Goal: Use online tool/utility: Utilize a website feature to perform a specific function

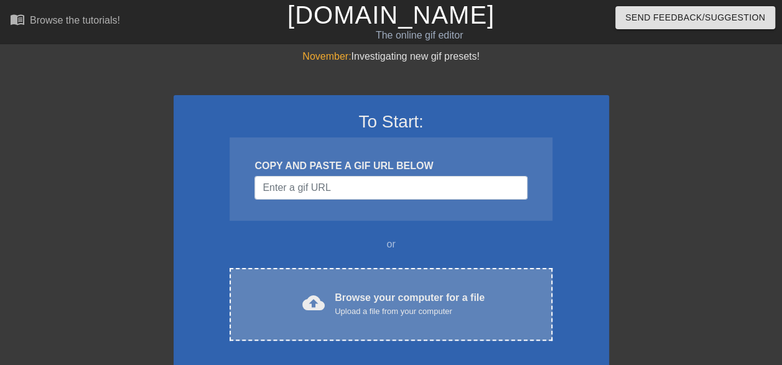
click at [360, 300] on div "Browse your computer for a file Upload a file from your computer" at bounding box center [410, 304] width 150 height 27
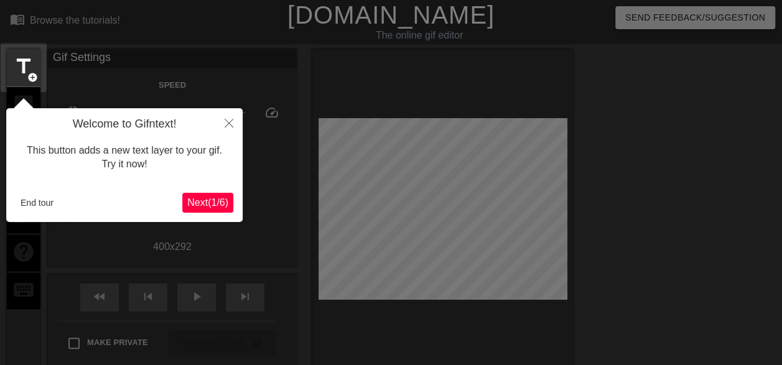
scroll to position [30, 0]
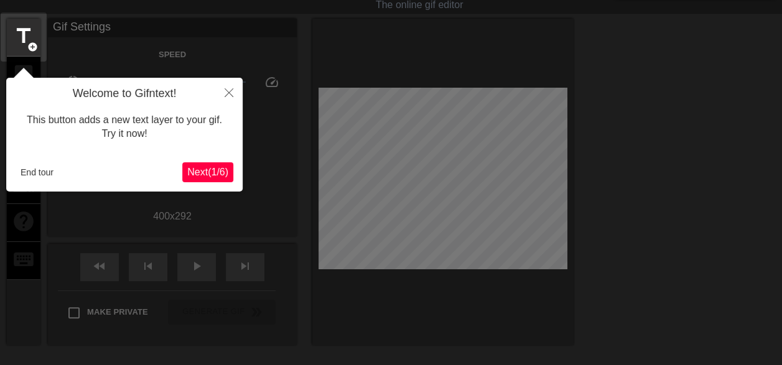
click at [200, 174] on span "Next ( 1 / 6 )" at bounding box center [207, 172] width 41 height 11
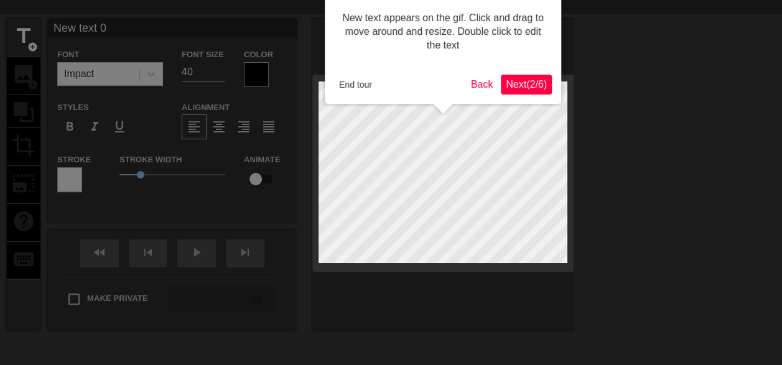
scroll to position [0, 0]
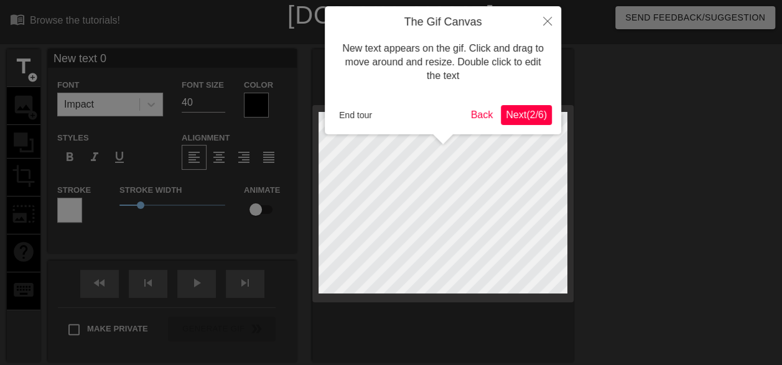
click at [521, 113] on span "Next ( 2 / 6 )" at bounding box center [526, 114] width 41 height 11
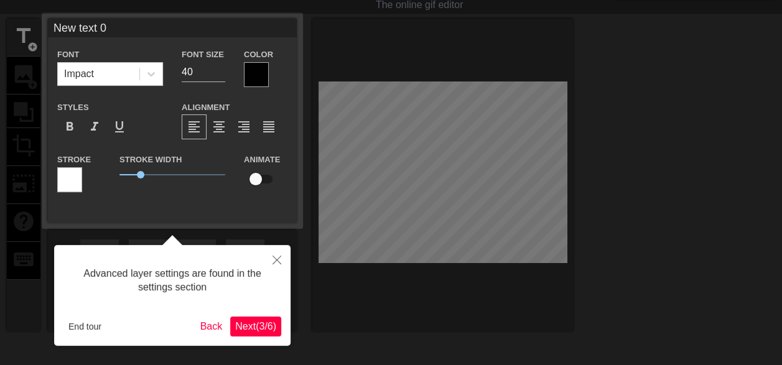
click at [247, 326] on span "Next ( 3 / 6 )" at bounding box center [255, 326] width 41 height 11
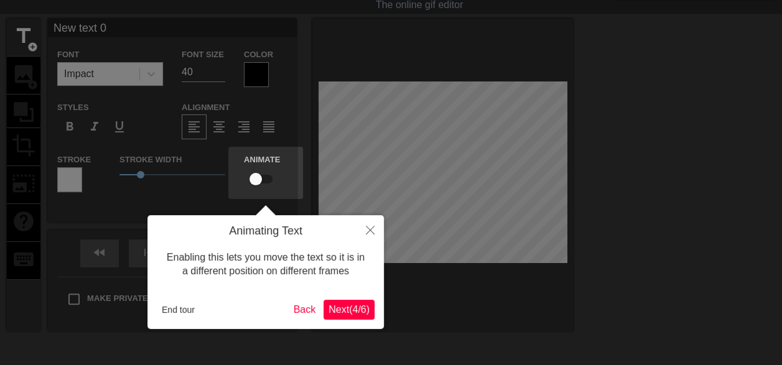
scroll to position [0, 0]
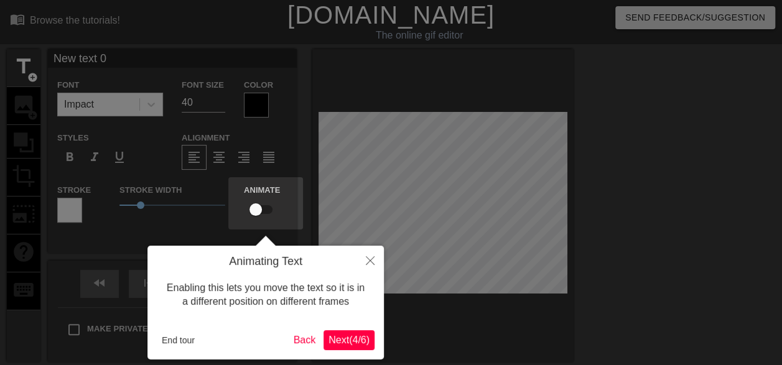
click at [342, 343] on span "Next ( 4 / 6 )" at bounding box center [348, 340] width 41 height 11
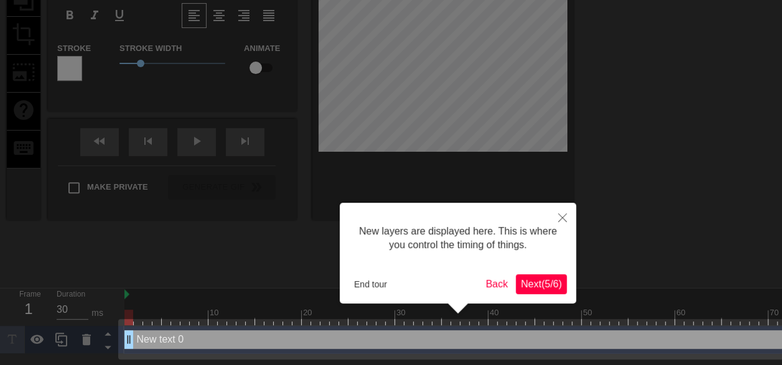
click at [546, 282] on span "Next ( 5 / 6 )" at bounding box center [541, 284] width 41 height 11
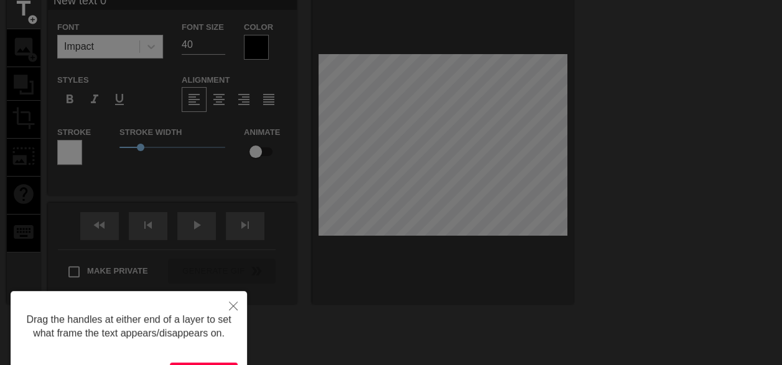
scroll to position [137, 0]
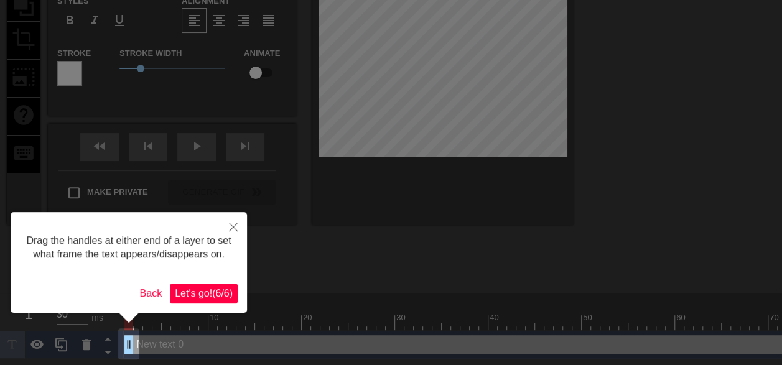
click at [203, 292] on span "Let's go! ( 6 / 6 )" at bounding box center [204, 293] width 58 height 11
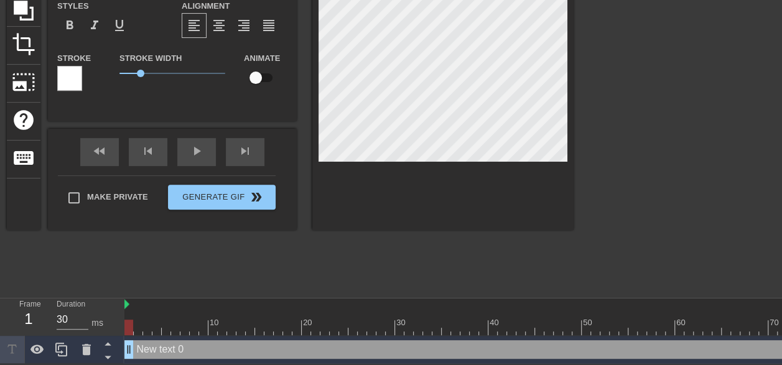
scroll to position [9, 0]
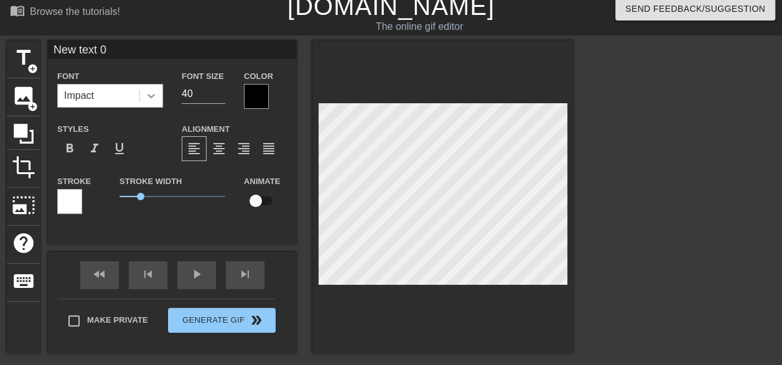
click at [151, 95] on icon at bounding box center [151, 96] width 12 height 12
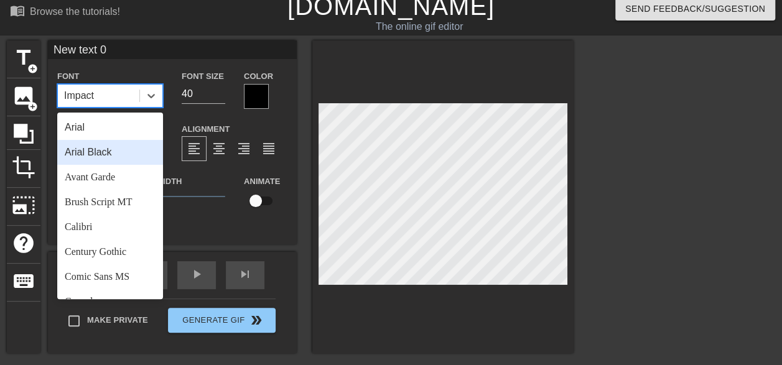
click at [125, 152] on div "Arial Black" at bounding box center [110, 152] width 106 height 25
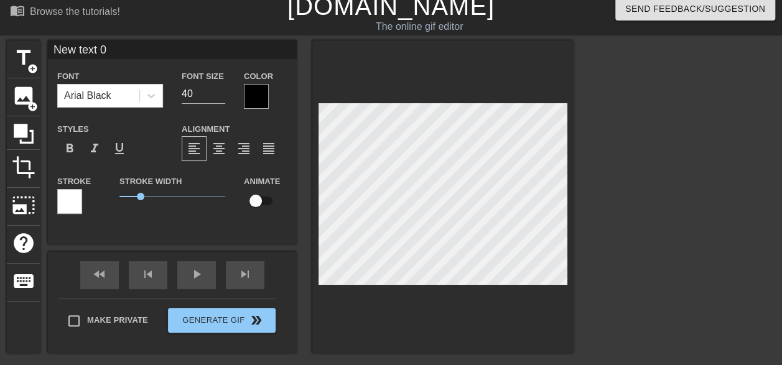
click at [71, 200] on div at bounding box center [69, 201] width 25 height 25
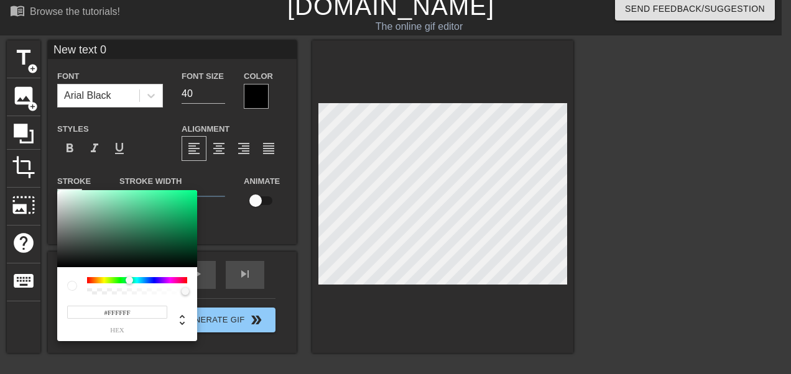
drag, startPoint x: 88, startPoint y: 282, endPoint x: 129, endPoint y: 280, distance: 41.1
click at [129, 280] on div at bounding box center [129, 280] width 7 height 7
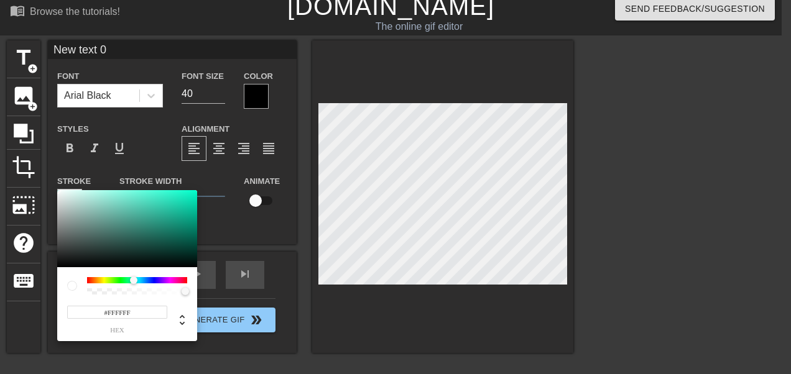
click at [134, 278] on div at bounding box center [133, 280] width 7 height 7
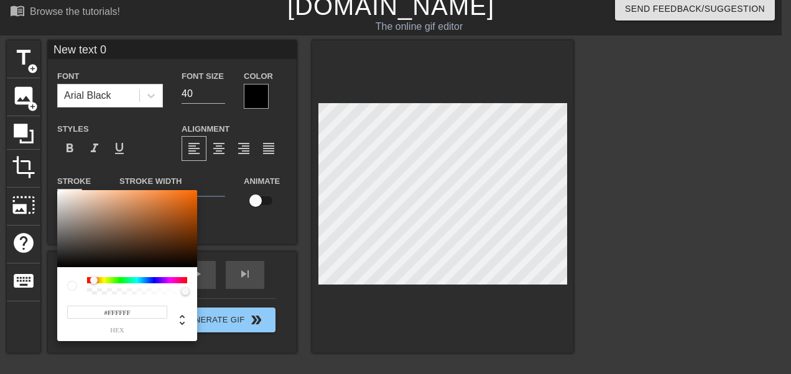
drag, startPoint x: 133, startPoint y: 280, endPoint x: 65, endPoint y: 286, distance: 68.1
click at [65, 286] on div "#FFFFFF hex" at bounding box center [127, 304] width 140 height 74
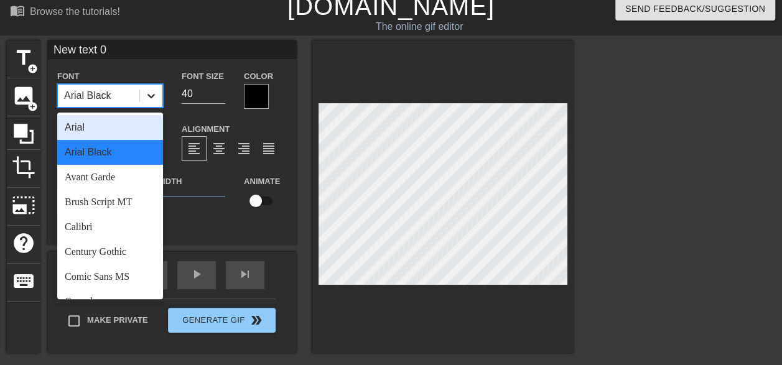
click at [151, 92] on icon at bounding box center [151, 96] width 12 height 12
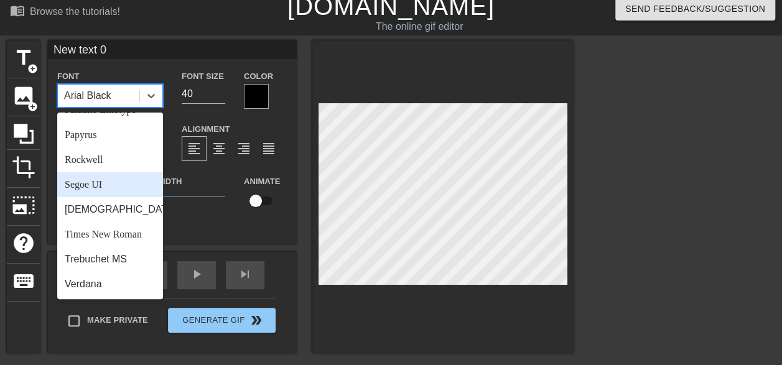
scroll to position [445, 0]
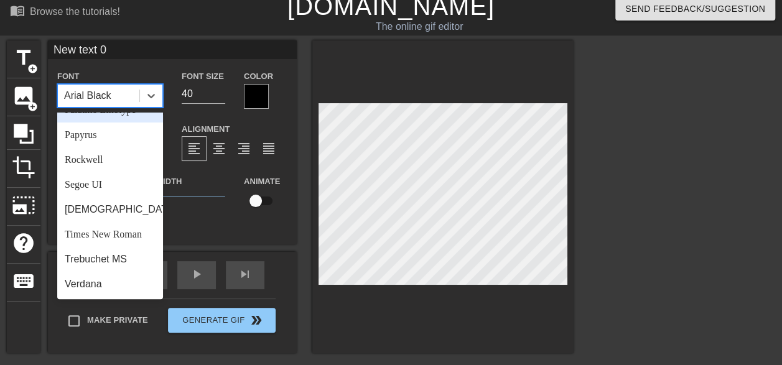
click at [98, 67] on div "New text 0 Font option Palatino Linotype focused, 17 of 24. 24 results availabl…" at bounding box center [172, 132] width 249 height 185
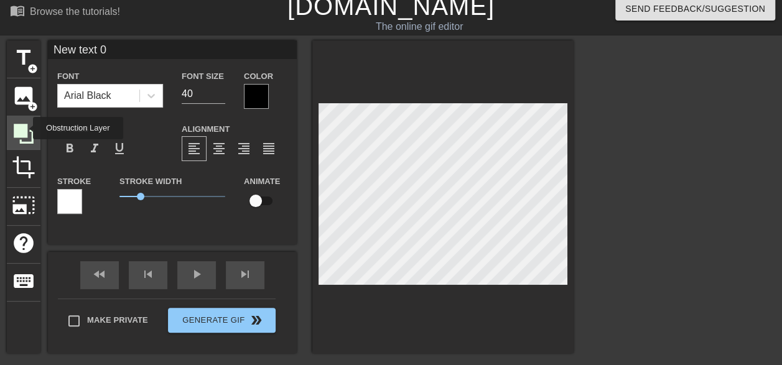
click at [25, 128] on icon at bounding box center [24, 134] width 20 height 20
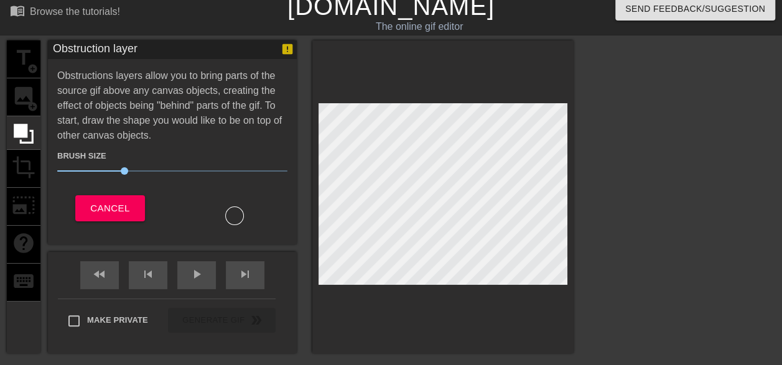
click at [27, 95] on div "title add_circle image add_circle crop photo_size_select_large help keyboard" at bounding box center [24, 196] width 34 height 313
click at [123, 209] on span "Cancel" at bounding box center [109, 208] width 39 height 16
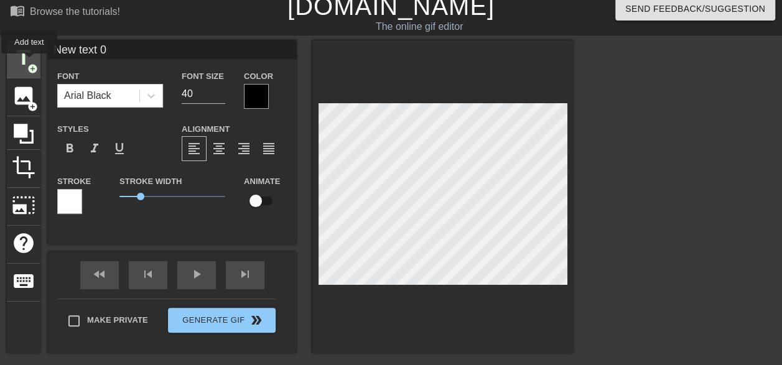
click at [29, 63] on span "add_circle" at bounding box center [32, 68] width 11 height 11
type input "可愛的客戶"
type textarea "可愛的客戶"
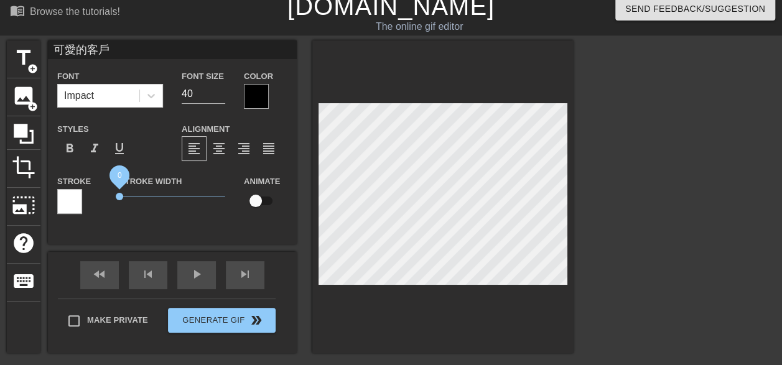
drag, startPoint x: 139, startPoint y: 193, endPoint x: 63, endPoint y: 202, distance: 76.4
click at [63, 202] on div "Stroke Stroke Width 0 Animate" at bounding box center [172, 200] width 249 height 52
click at [72, 147] on span "format_bold" at bounding box center [69, 148] width 15 height 15
drag, startPoint x: 122, startPoint y: 196, endPoint x: 103, endPoint y: 199, distance: 19.5
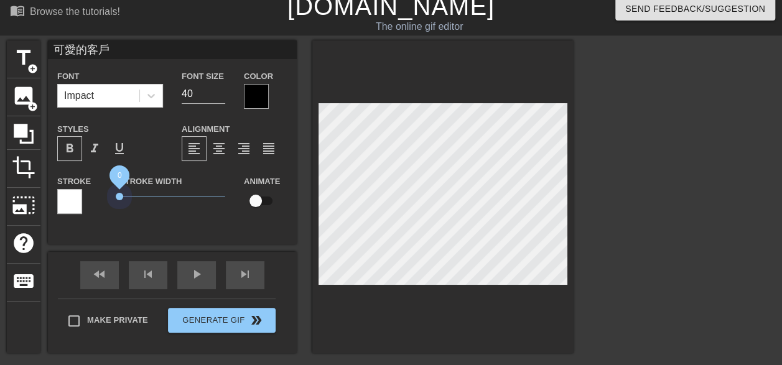
click at [103, 199] on div "Stroke Stroke Width 0 Animate" at bounding box center [172, 200] width 249 height 52
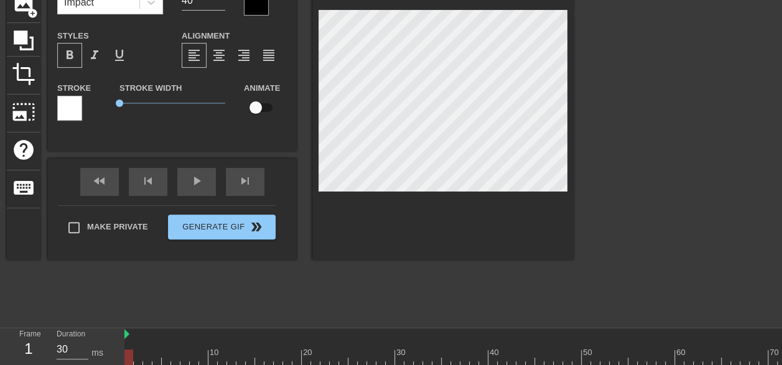
scroll to position [0, 0]
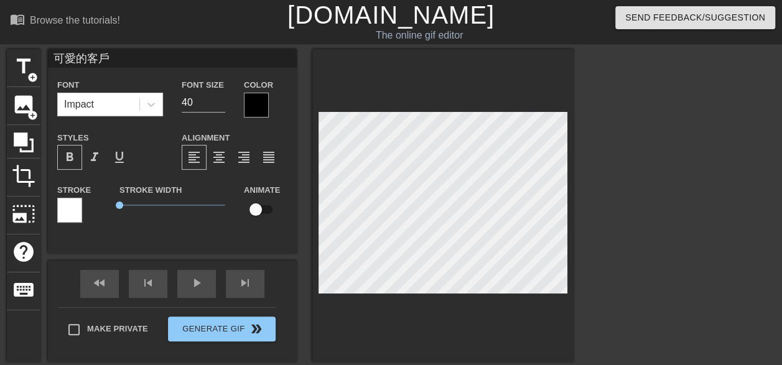
click at [121, 60] on input "可愛的客戶" at bounding box center [172, 58] width 249 height 19
drag, startPoint x: 126, startPoint y: 55, endPoint x: 22, endPoint y: 60, distance: 103.4
click at [22, 60] on div "title add_circle image add_circle crop photo_size_select_large help keyboard 可愛…" at bounding box center [290, 205] width 567 height 313
click at [120, 160] on span "format_underline" at bounding box center [119, 157] width 15 height 15
click at [97, 162] on span "format_italic" at bounding box center [94, 157] width 15 height 15
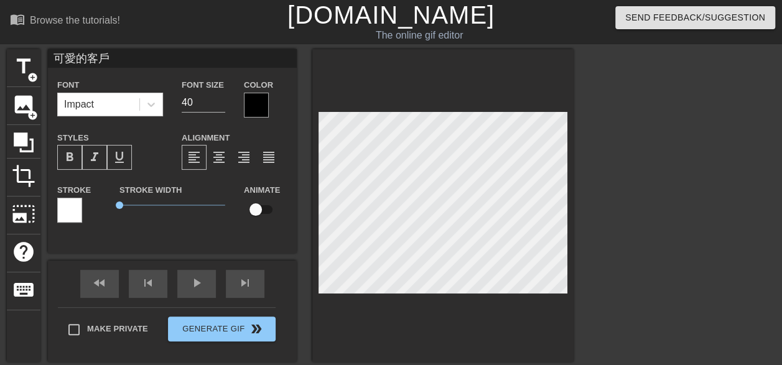
click at [73, 163] on span "format_bold" at bounding box center [69, 157] width 15 height 15
click at [87, 154] on span "format_italic" at bounding box center [94, 157] width 15 height 15
click at [122, 158] on span "format_underline" at bounding box center [119, 157] width 15 height 15
click at [72, 157] on span "format_bold" at bounding box center [69, 157] width 15 height 15
drag, startPoint x: 122, startPoint y: 206, endPoint x: 249, endPoint y: 208, distance: 126.9
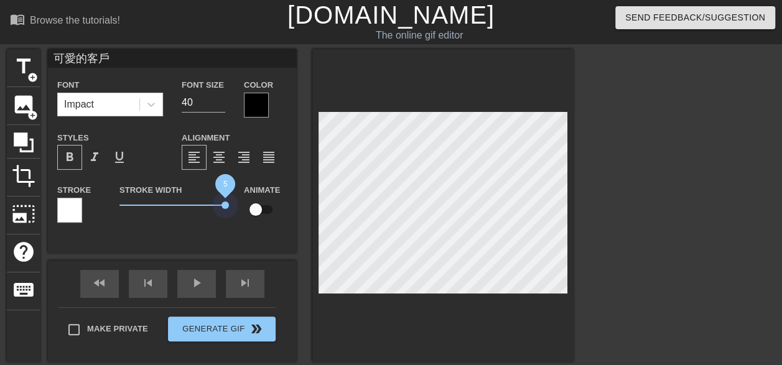
click at [249, 208] on div "Stroke Stroke Width 5 Animate" at bounding box center [172, 208] width 249 height 52
drag, startPoint x: 223, startPoint y: 205, endPoint x: 110, endPoint y: 222, distance: 113.8
click at [110, 222] on div "Stroke Width 0" at bounding box center [172, 208] width 124 height 52
type input "O"
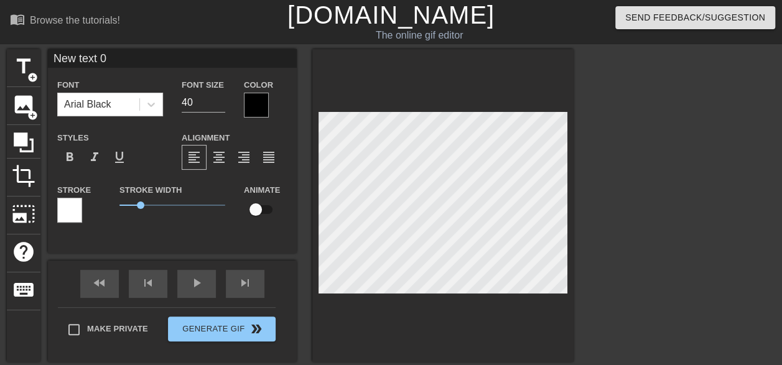
type textarea "O"
type input "OO"
type textarea "OO"
type input "OO專案"
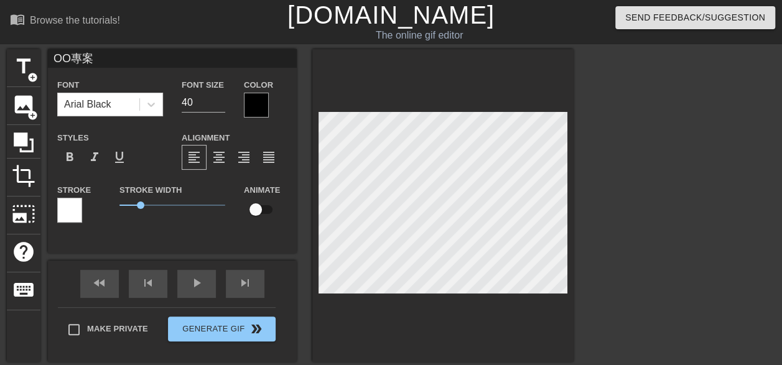
type textarea "OO專案"
drag, startPoint x: 144, startPoint y: 207, endPoint x: 111, endPoint y: 210, distance: 33.8
click at [111, 210] on div "Stroke Width 0" at bounding box center [172, 208] width 124 height 52
click at [71, 165] on span "format_bold" at bounding box center [69, 157] width 15 height 15
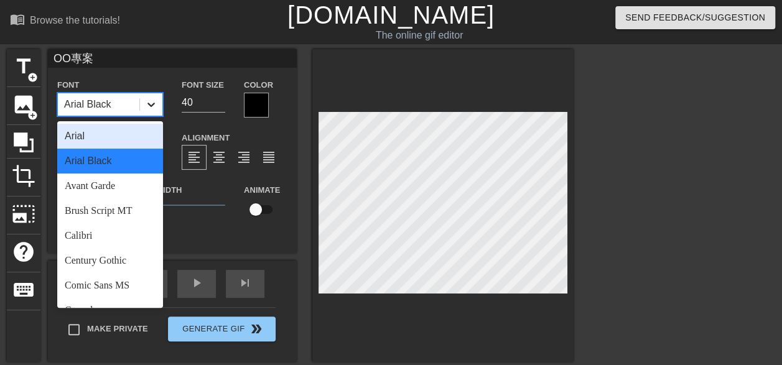
click at [157, 105] on icon at bounding box center [151, 104] width 12 height 12
click at [116, 137] on div "Arial" at bounding box center [110, 136] width 106 height 25
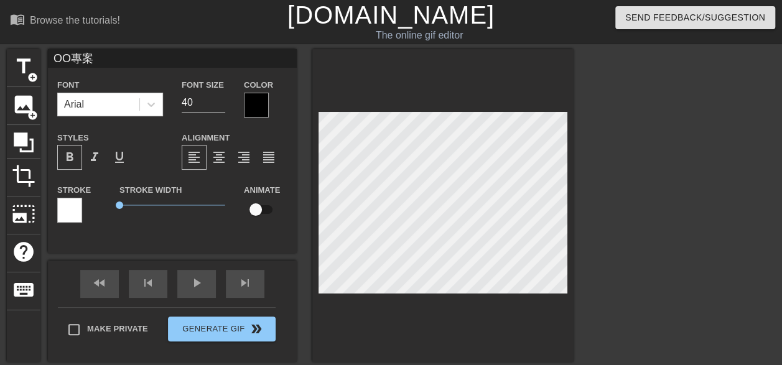
scroll to position [2, 1]
click at [151, 105] on icon at bounding box center [151, 104] width 12 height 12
drag, startPoint x: 122, startPoint y: 206, endPoint x: 103, endPoint y: 206, distance: 18.7
click at [103, 206] on div "Stroke Stroke Width 0 Animate" at bounding box center [172, 208] width 249 height 52
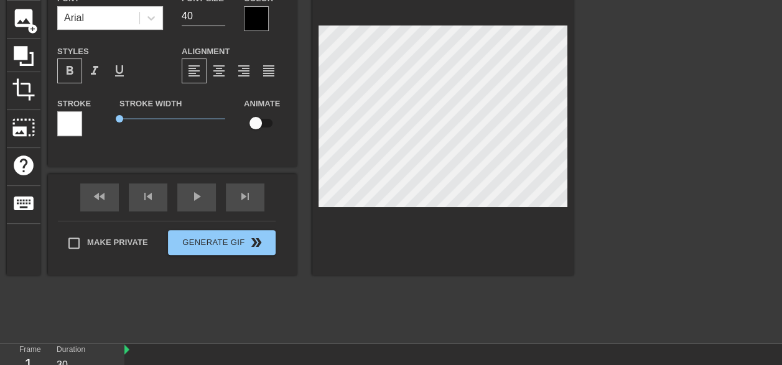
scroll to position [0, 0]
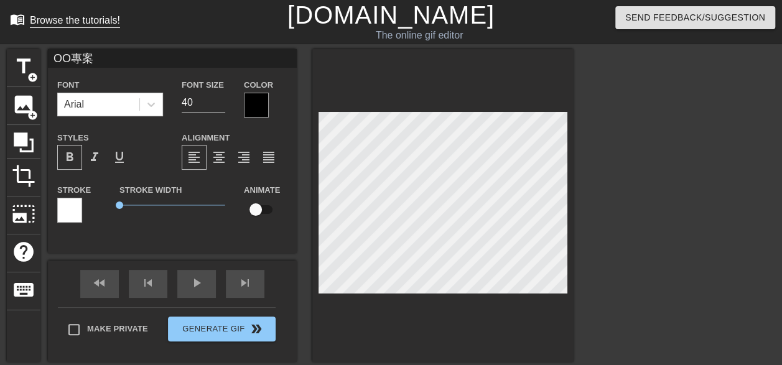
click at [78, 19] on div "Browse the tutorials!" at bounding box center [75, 20] width 90 height 11
